Goal: Task Accomplishment & Management: Use online tool/utility

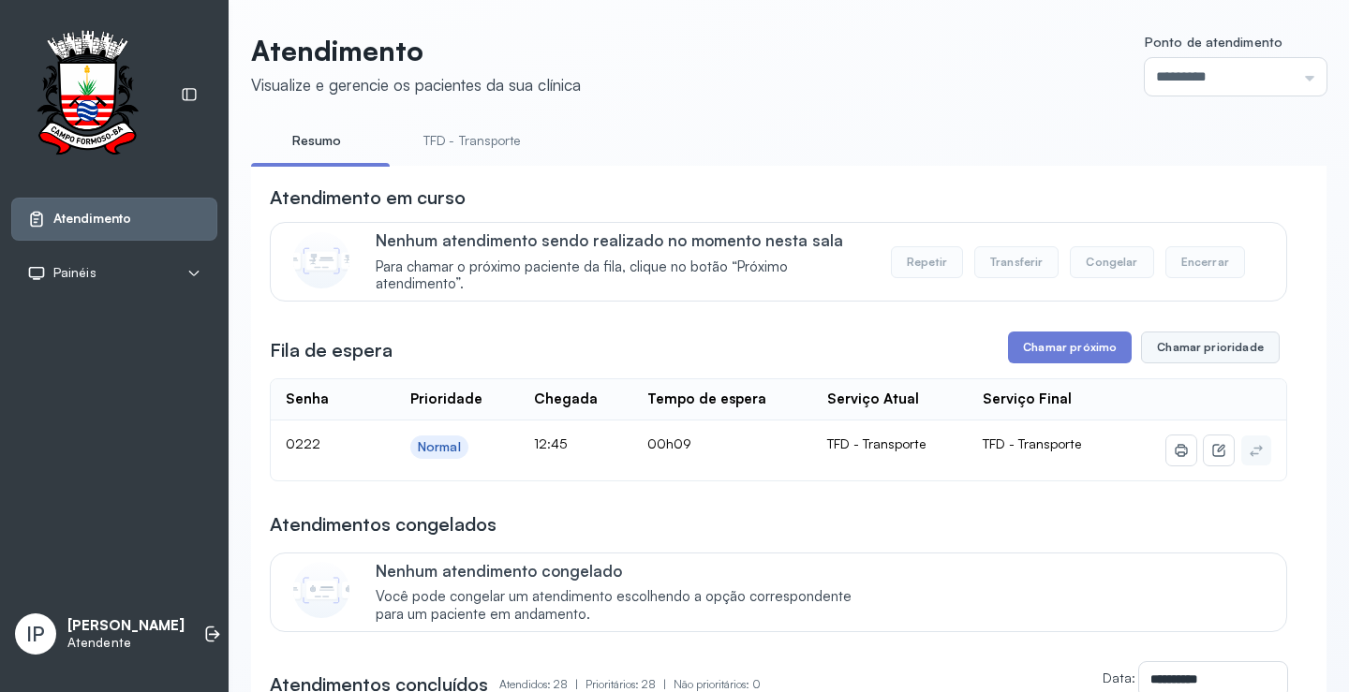
click at [1206, 344] on button "Chamar prioridade" at bounding box center [1210, 348] width 139 height 32
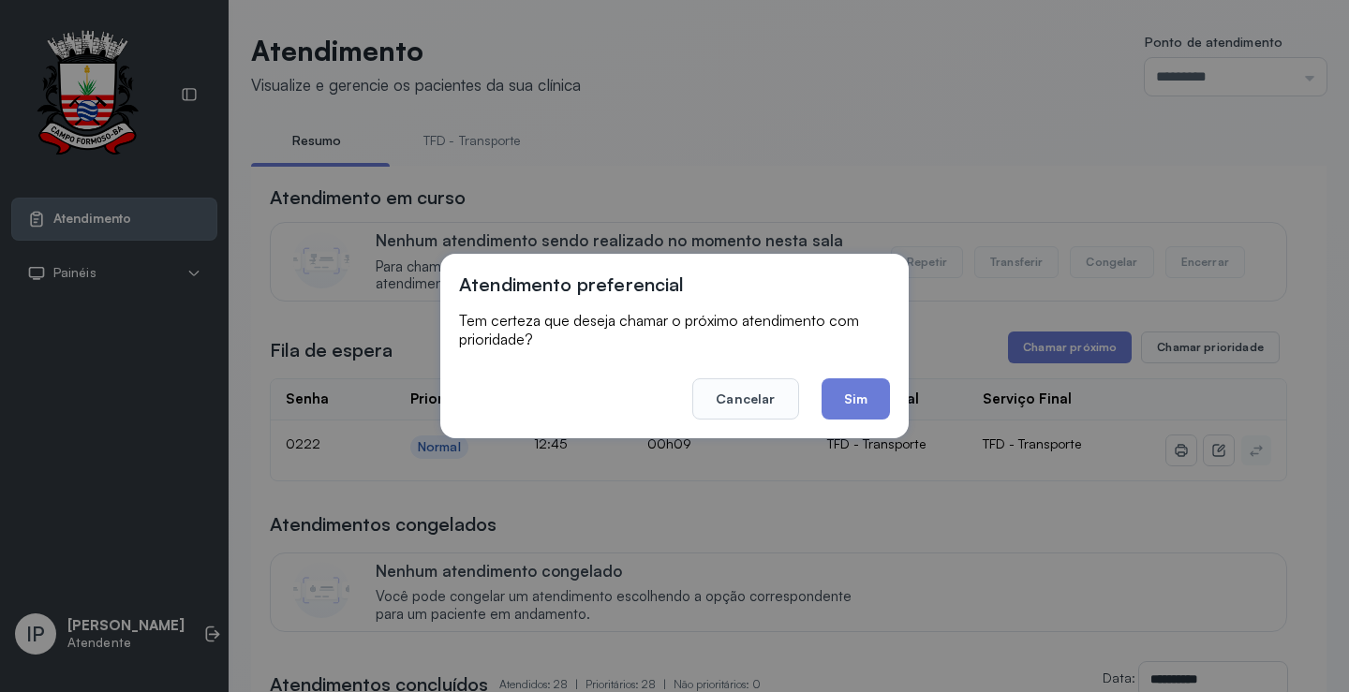
drag, startPoint x: 878, startPoint y: 264, endPoint x: 885, endPoint y: 248, distance: 17.2
click at [880, 262] on div "Atendimento preferencial Tem certeza que deseja chamar o próximo atendimento co…" at bounding box center [674, 346] width 469 height 185
click at [952, 125] on div "Atendimento preferencial Tem certeza que deseja chamar o próximo atendimento co…" at bounding box center [674, 346] width 1349 height 692
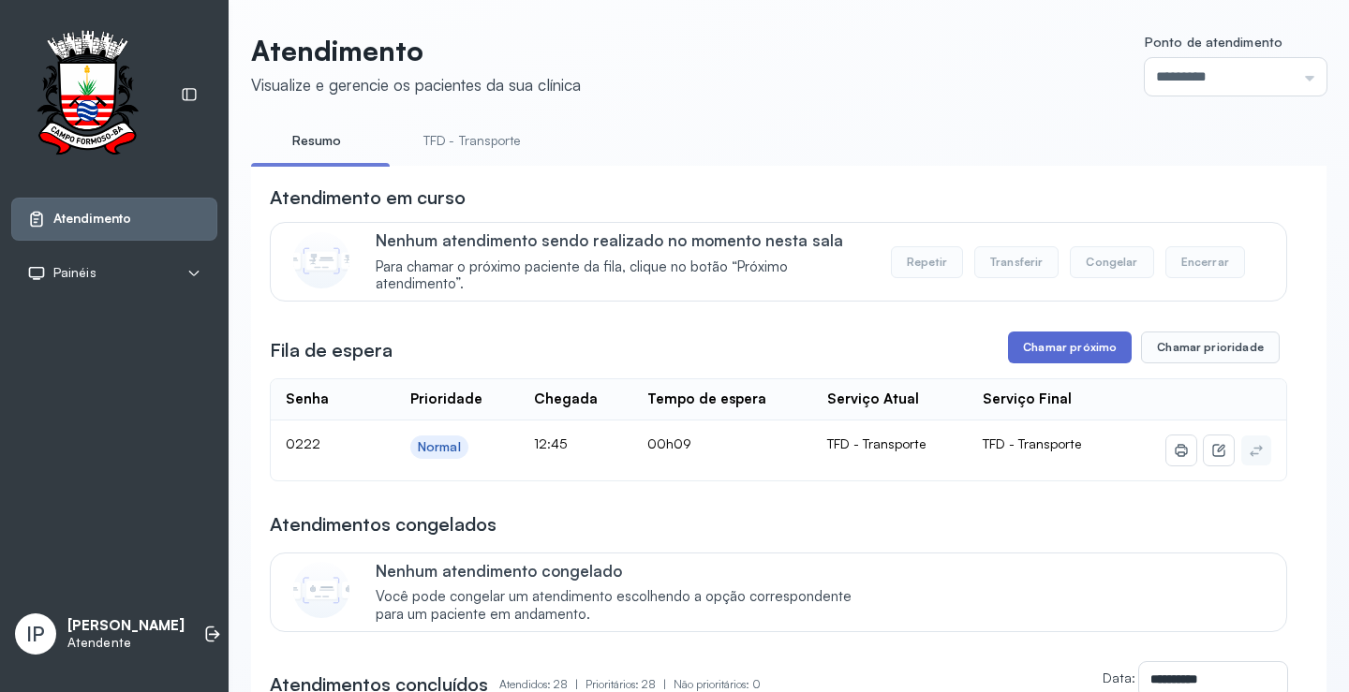
click at [1056, 345] on button "Chamar próximo" at bounding box center [1070, 348] width 124 height 32
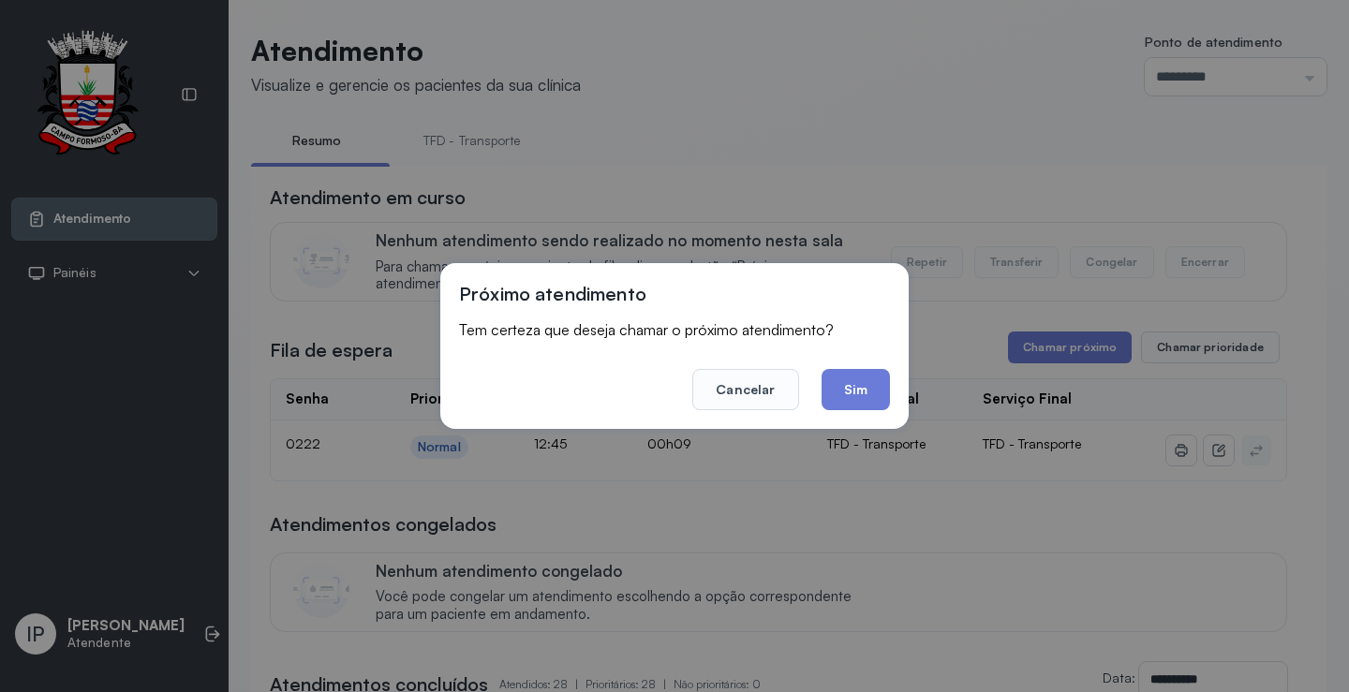
drag, startPoint x: 869, startPoint y: 389, endPoint x: 887, endPoint y: 385, distance: 19.1
click at [873, 385] on button "Sim" at bounding box center [856, 389] width 68 height 41
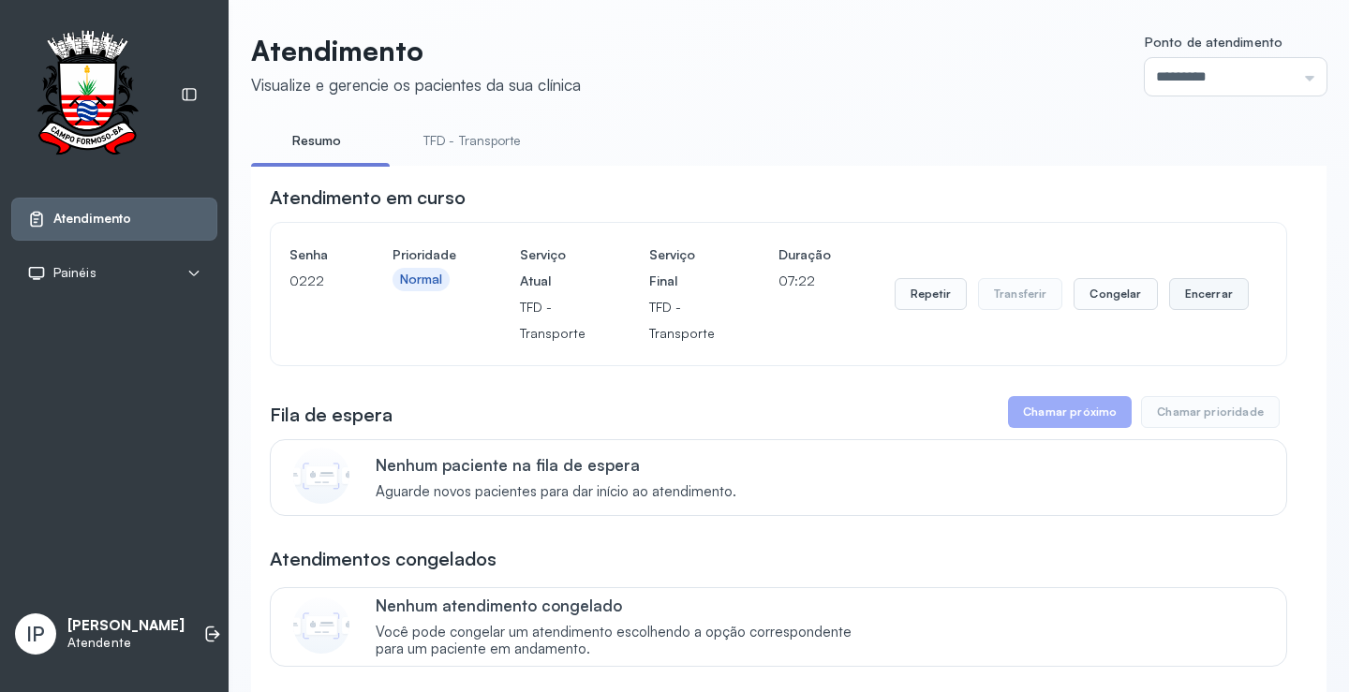
click at [1177, 283] on button "Encerrar" at bounding box center [1209, 294] width 80 height 32
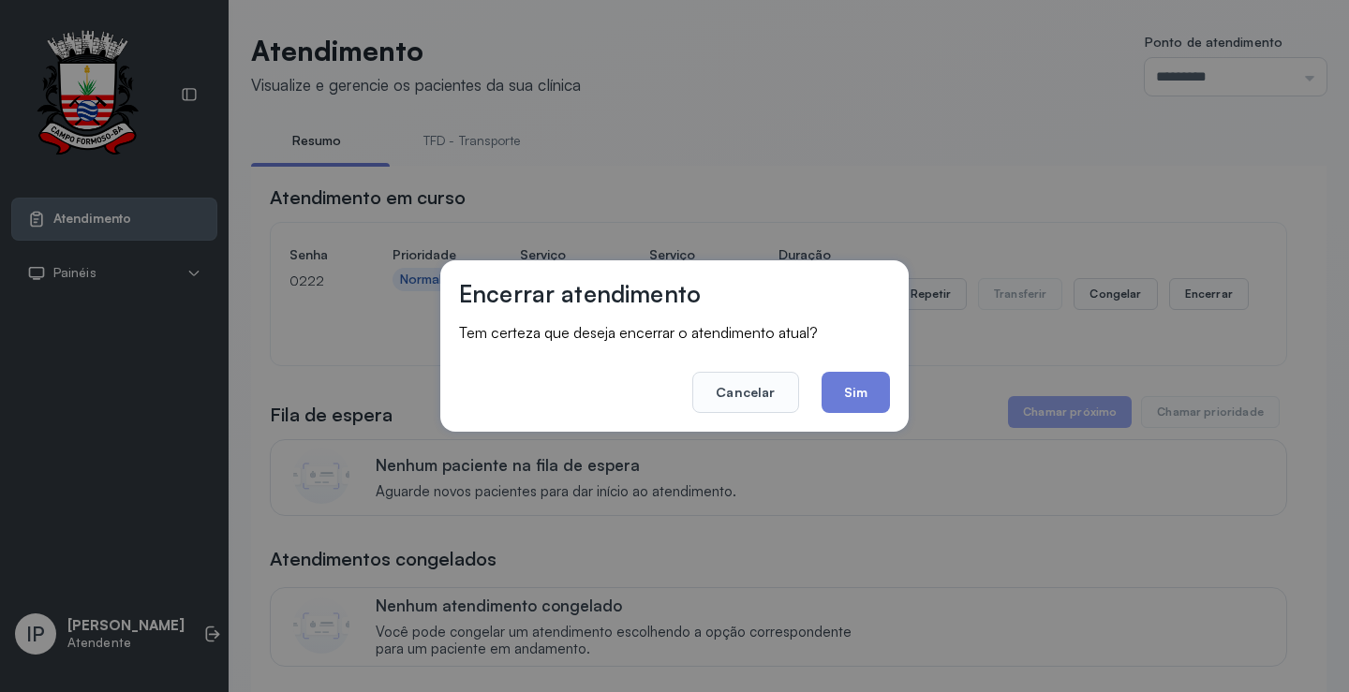
drag, startPoint x: 865, startPoint y: 392, endPoint x: 873, endPoint y: 372, distance: 21.4
click at [865, 390] on button "Sim" at bounding box center [856, 392] width 68 height 41
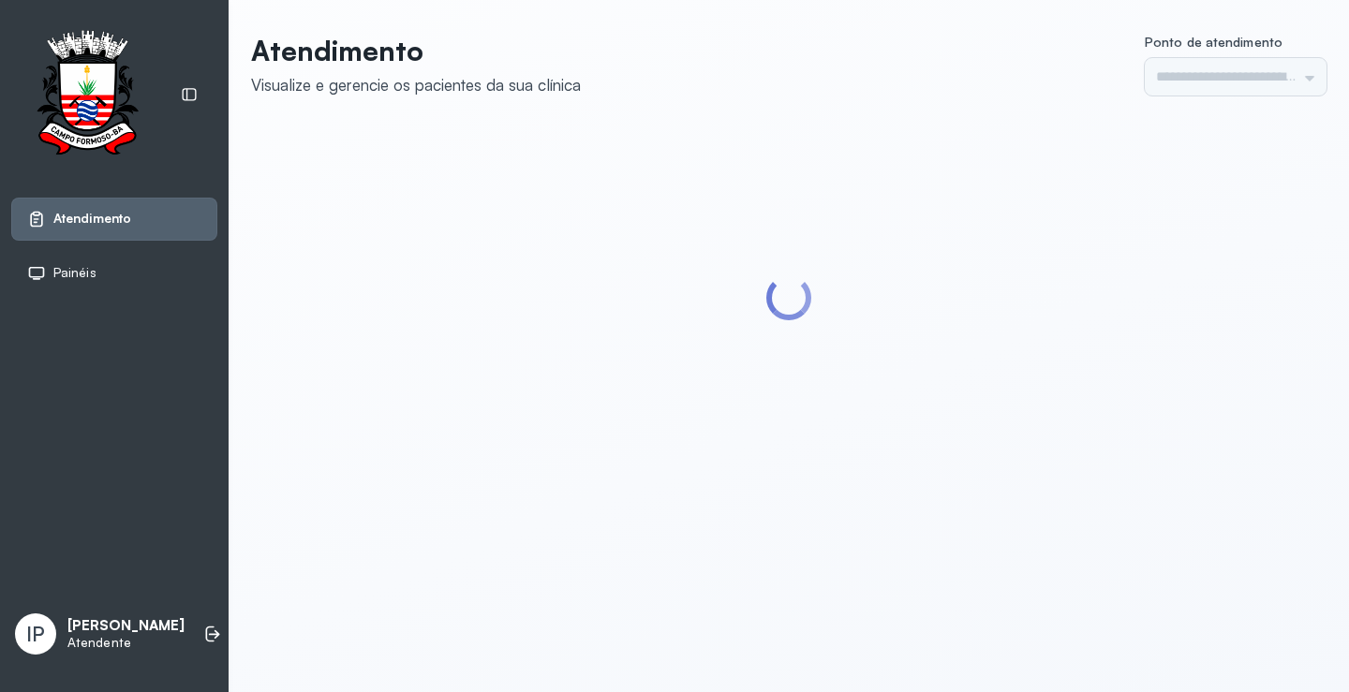
type input "*********"
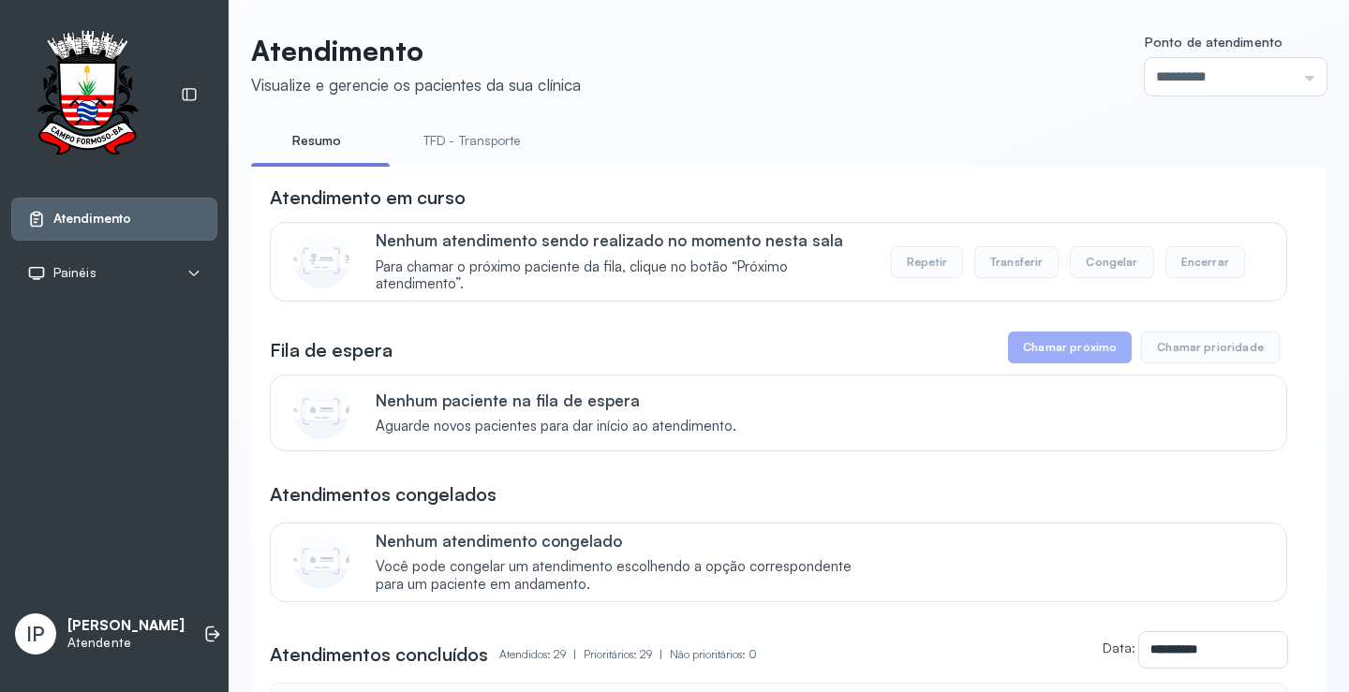
click at [463, 133] on link "TFD - Transporte" at bounding box center [472, 141] width 135 height 31
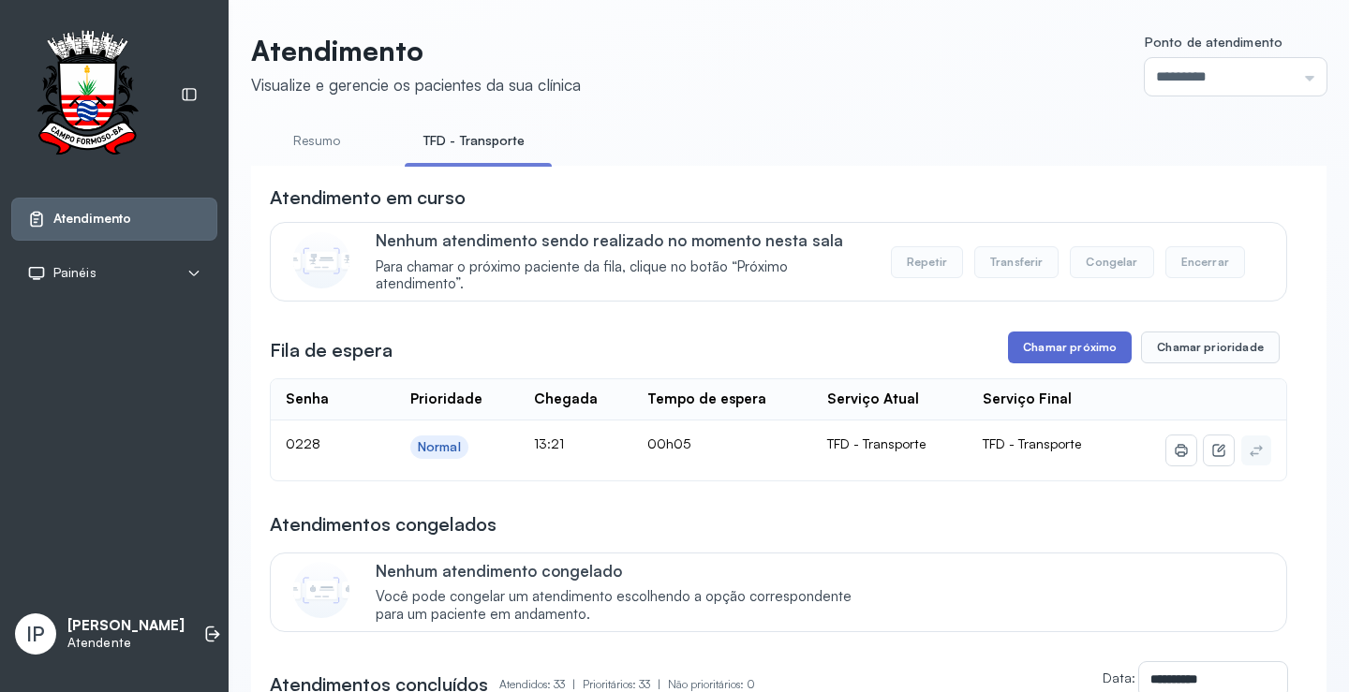
click at [1049, 363] on button "Chamar próximo" at bounding box center [1070, 348] width 124 height 32
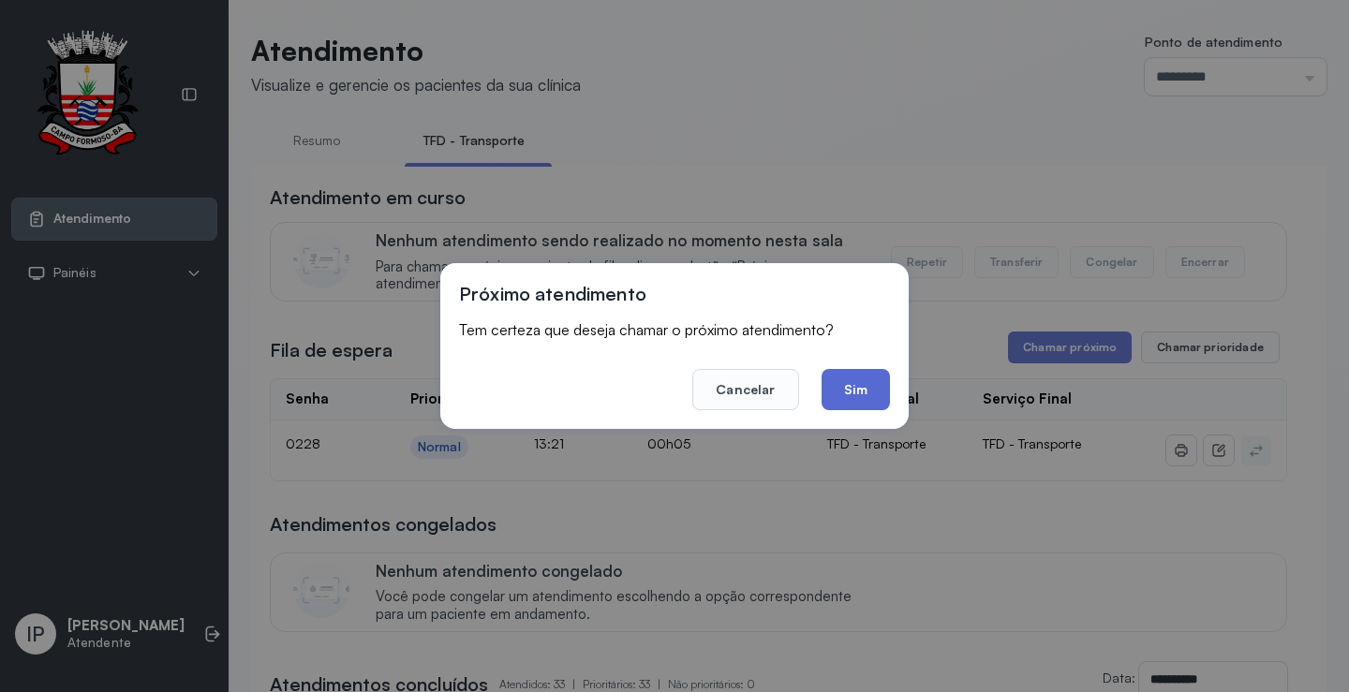
click at [886, 375] on button "Sim" at bounding box center [856, 389] width 68 height 41
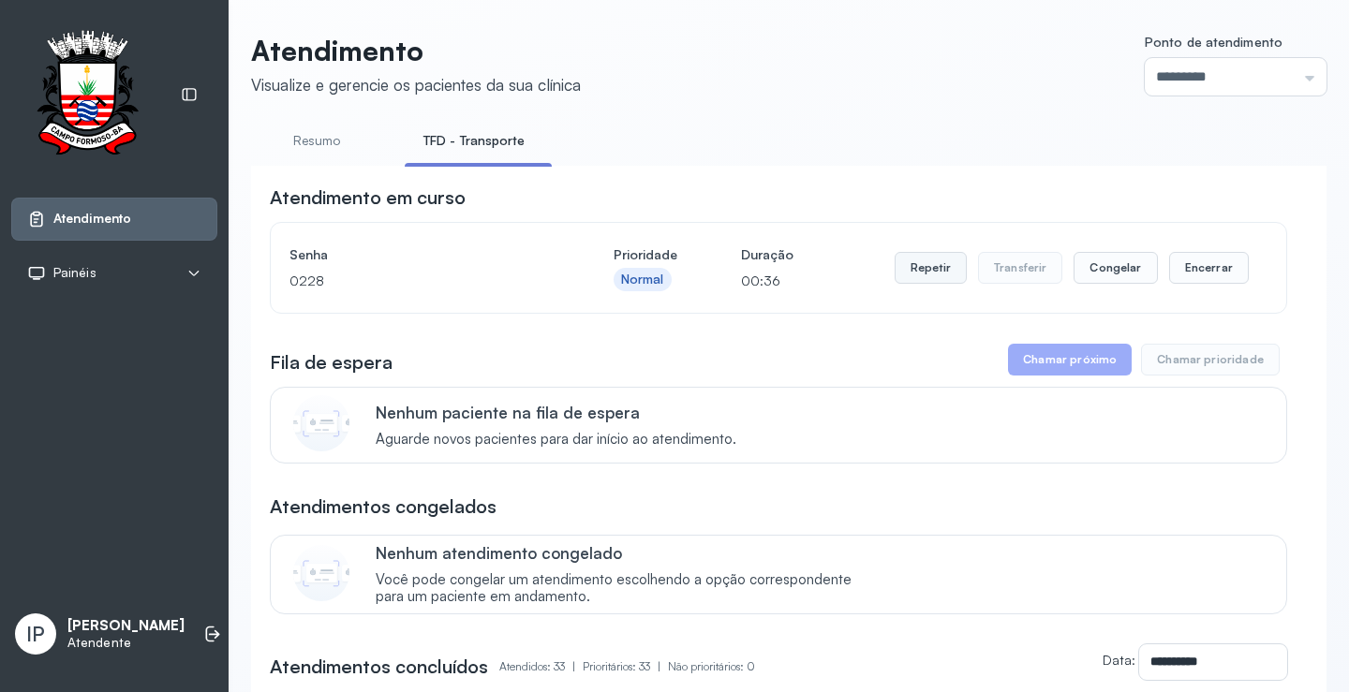
click at [912, 261] on button "Repetir" at bounding box center [931, 268] width 72 height 32
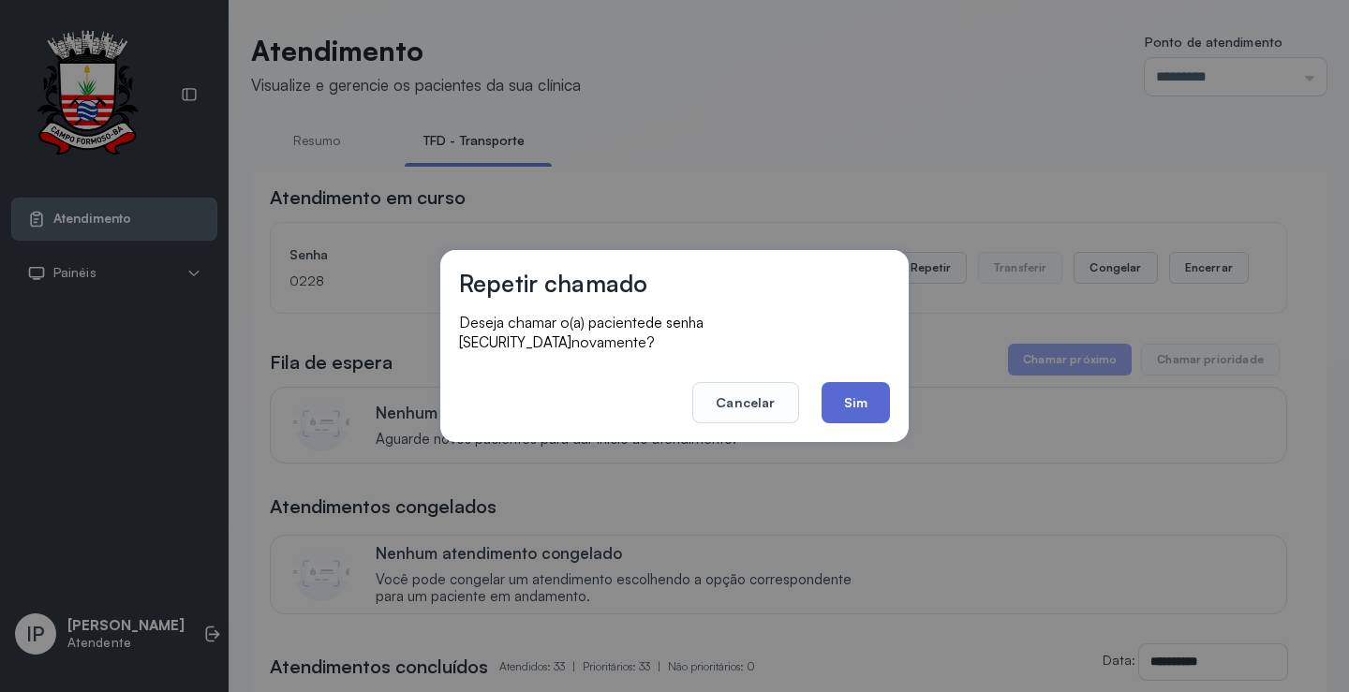
click at [852, 391] on button "Sim" at bounding box center [856, 402] width 68 height 41
